Goal: Task Accomplishment & Management: Manage account settings

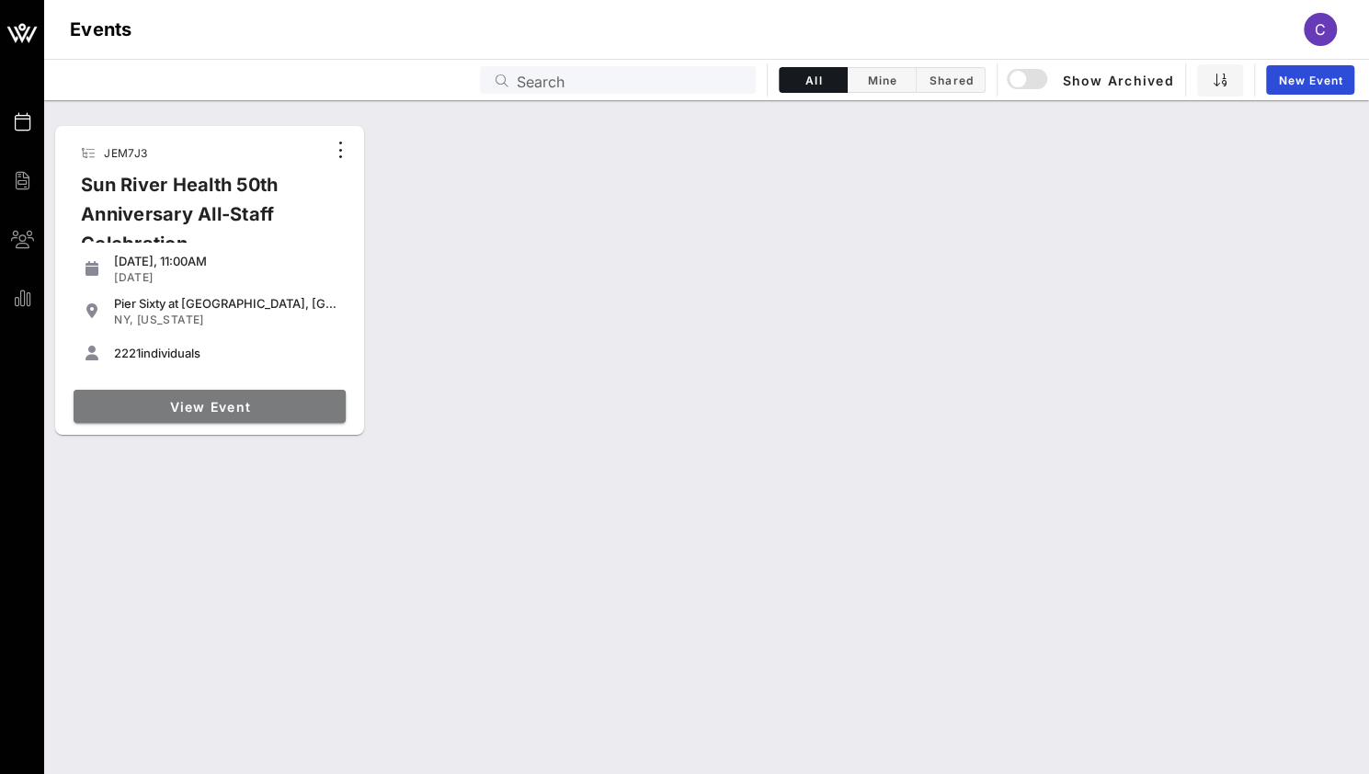
click at [272, 405] on span "View Event" at bounding box center [209, 407] width 257 height 16
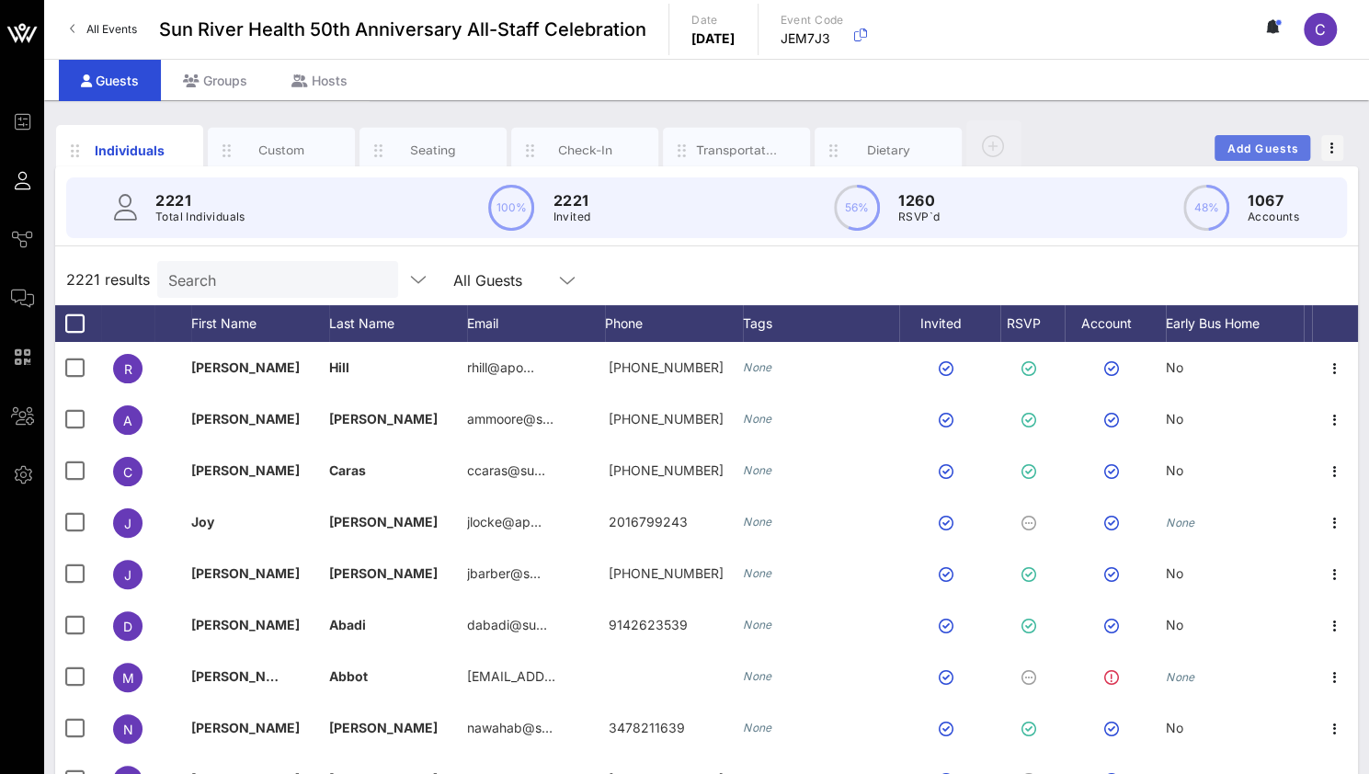
click at [1260, 148] on span "Add Guests" at bounding box center [1263, 149] width 73 height 14
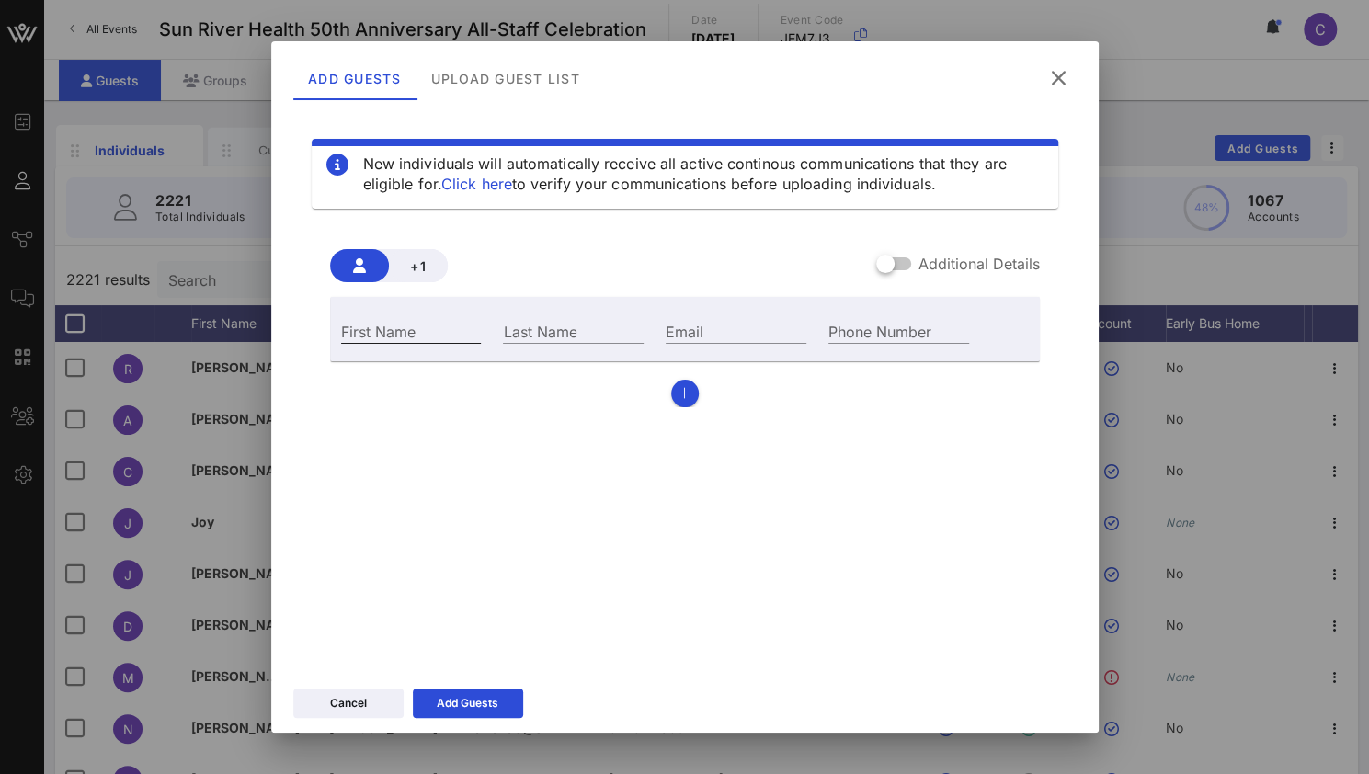
click at [410, 333] on div "First Name" at bounding box center [411, 331] width 141 height 24
type input "Ka"
click at [1055, 84] on icon at bounding box center [1057, 78] width 27 height 25
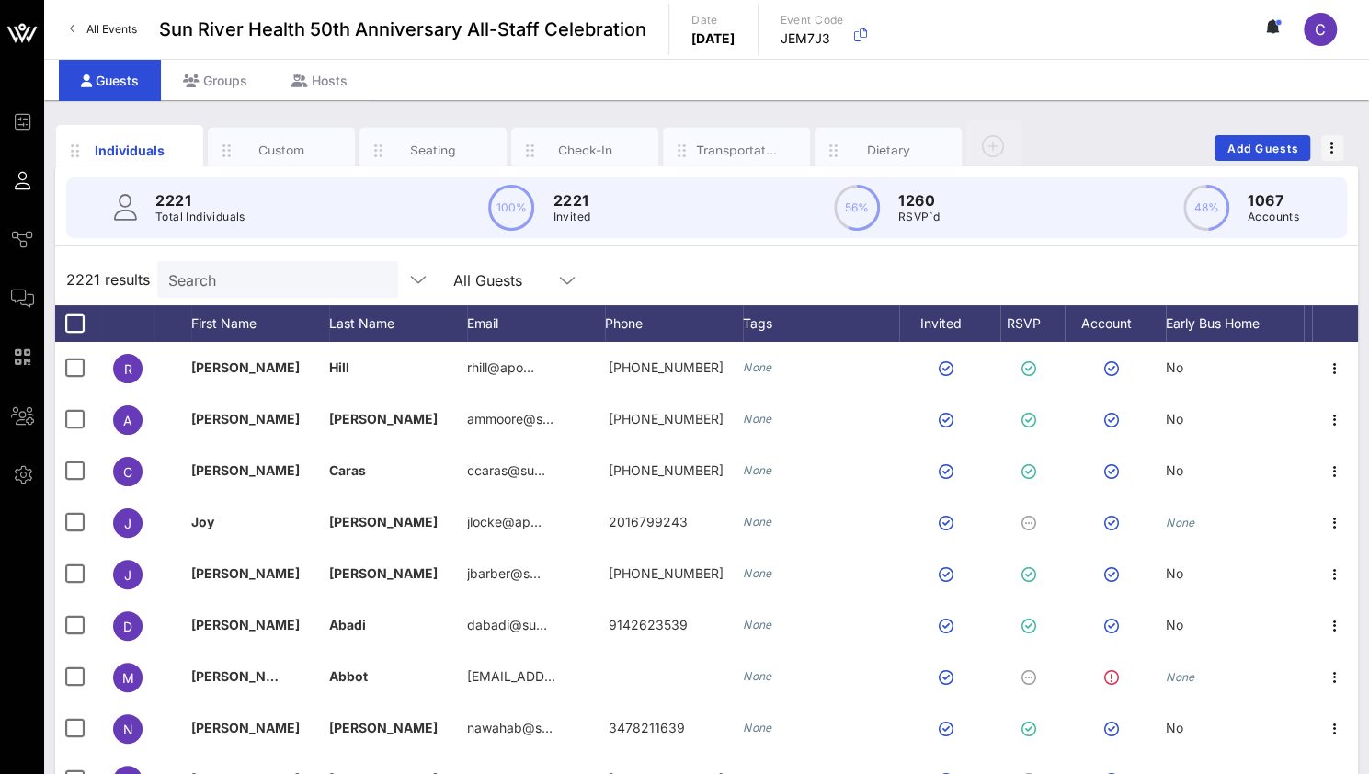
click at [270, 280] on input "Search" at bounding box center [275, 280] width 215 height 24
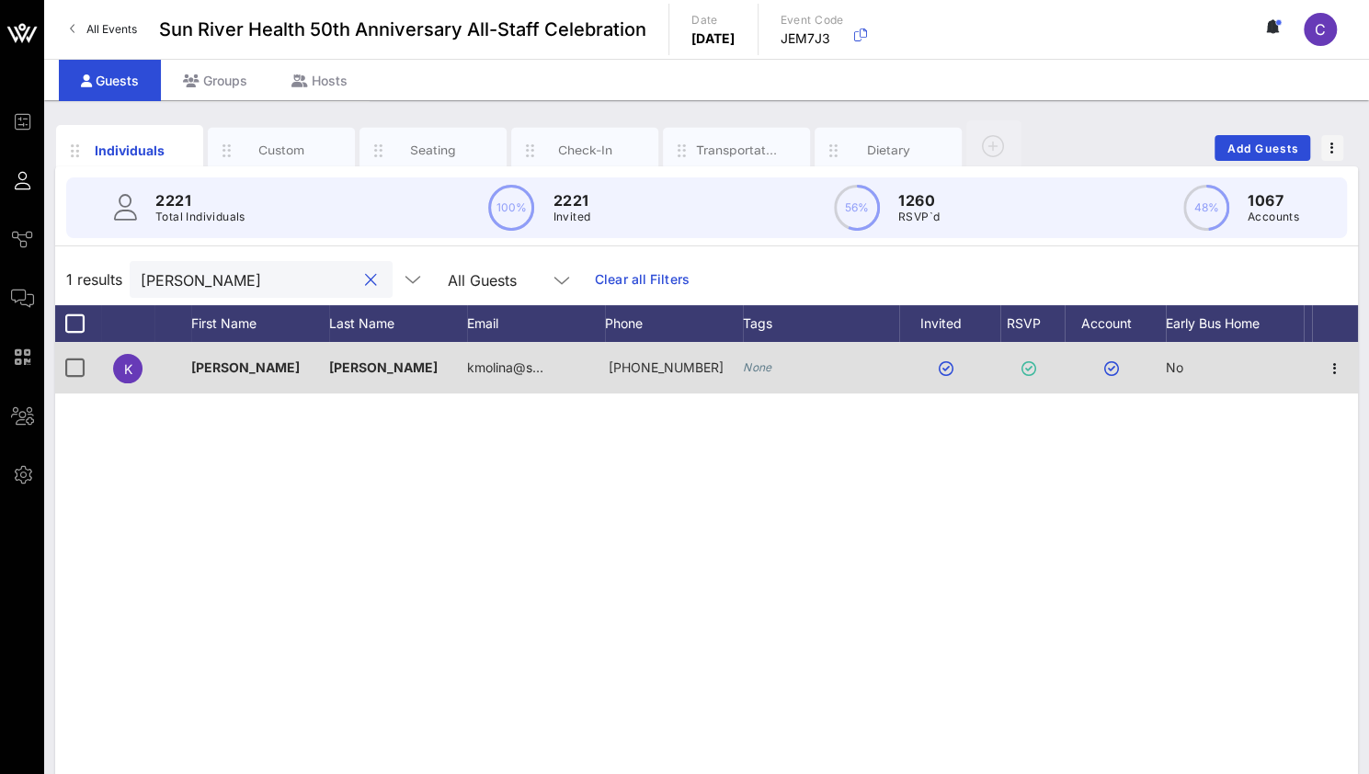
type input "[PERSON_NAME]"
click at [295, 385] on div "[PERSON_NAME]" at bounding box center [260, 367] width 138 height 51
click at [336, 367] on span "[PERSON_NAME]" at bounding box center [383, 368] width 108 height 16
click at [1330, 368] on icon "button" at bounding box center [1335, 369] width 22 height 22
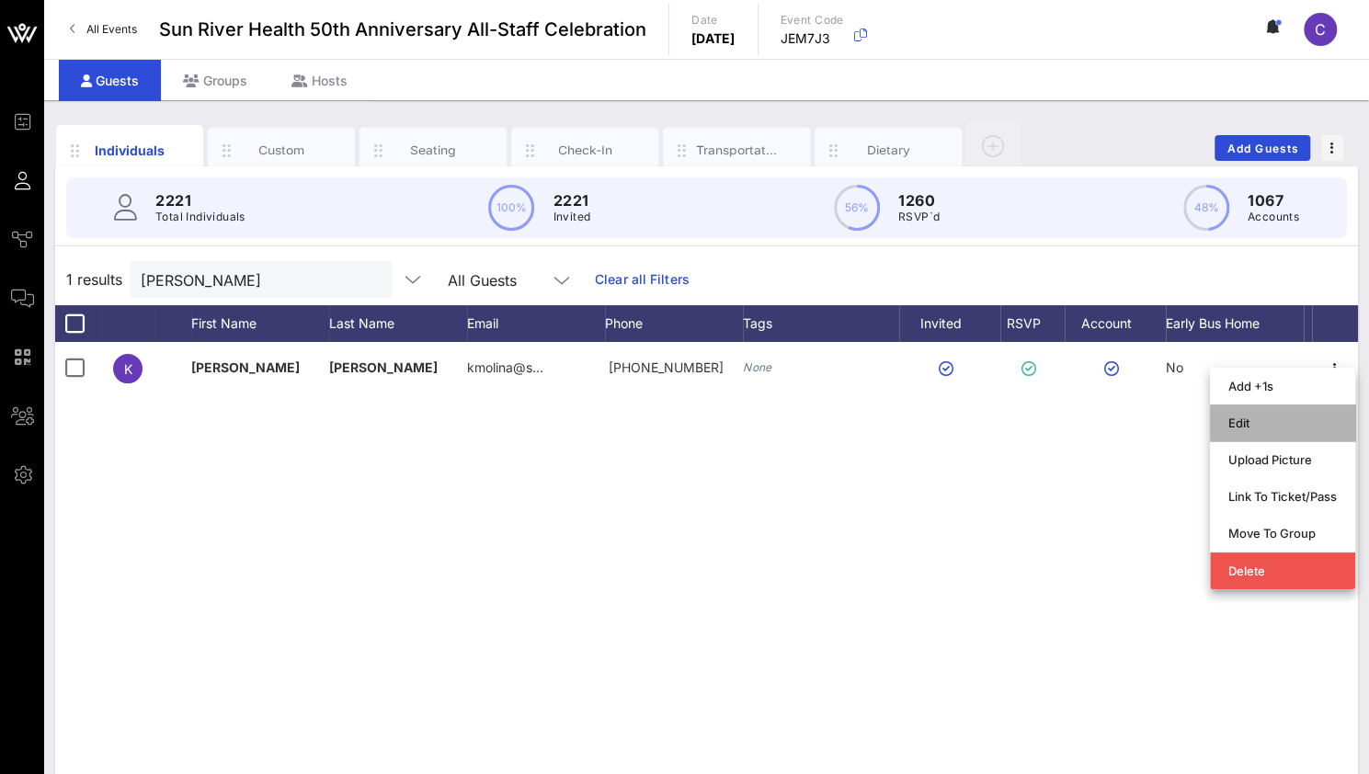
click at [1273, 423] on div "Edit" at bounding box center [1282, 423] width 108 height 15
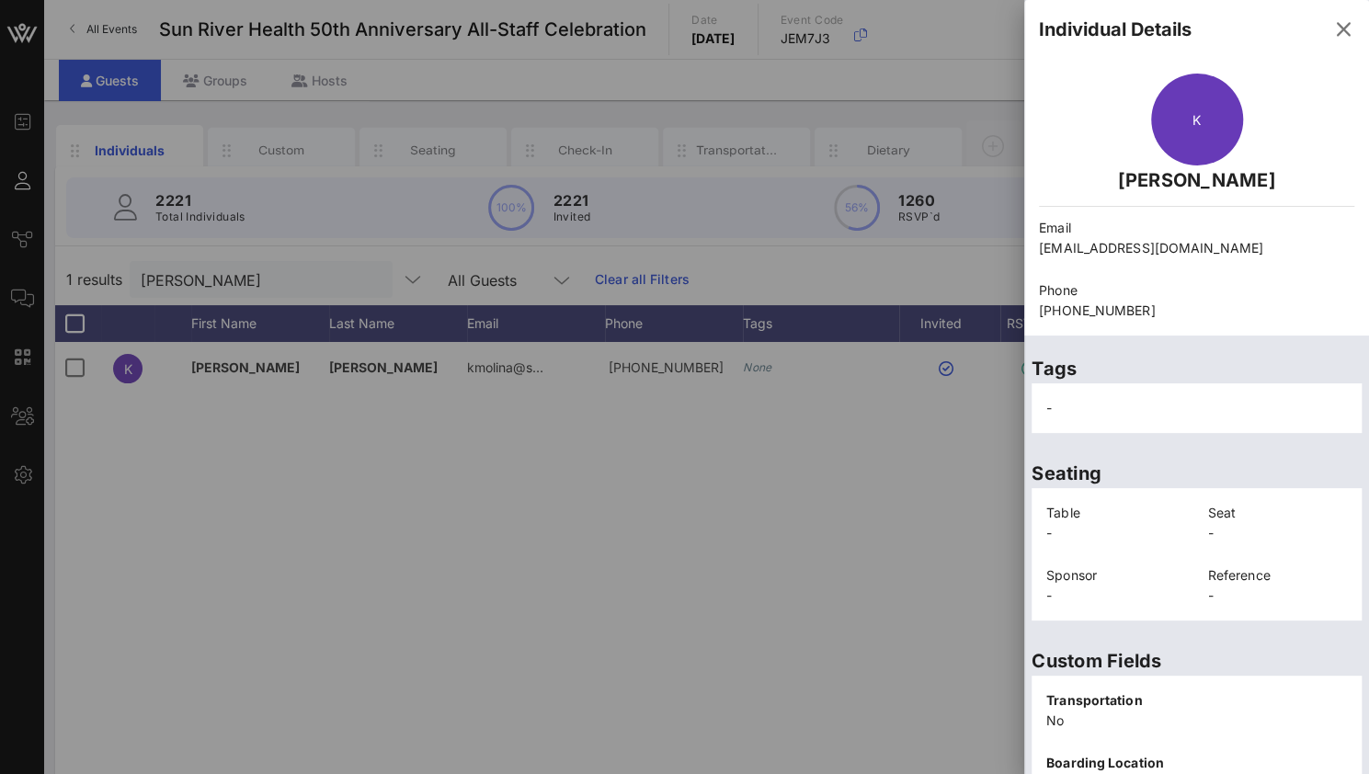
click at [844, 500] on div at bounding box center [684, 387] width 1369 height 774
